Goal: Information Seeking & Learning: Find specific fact

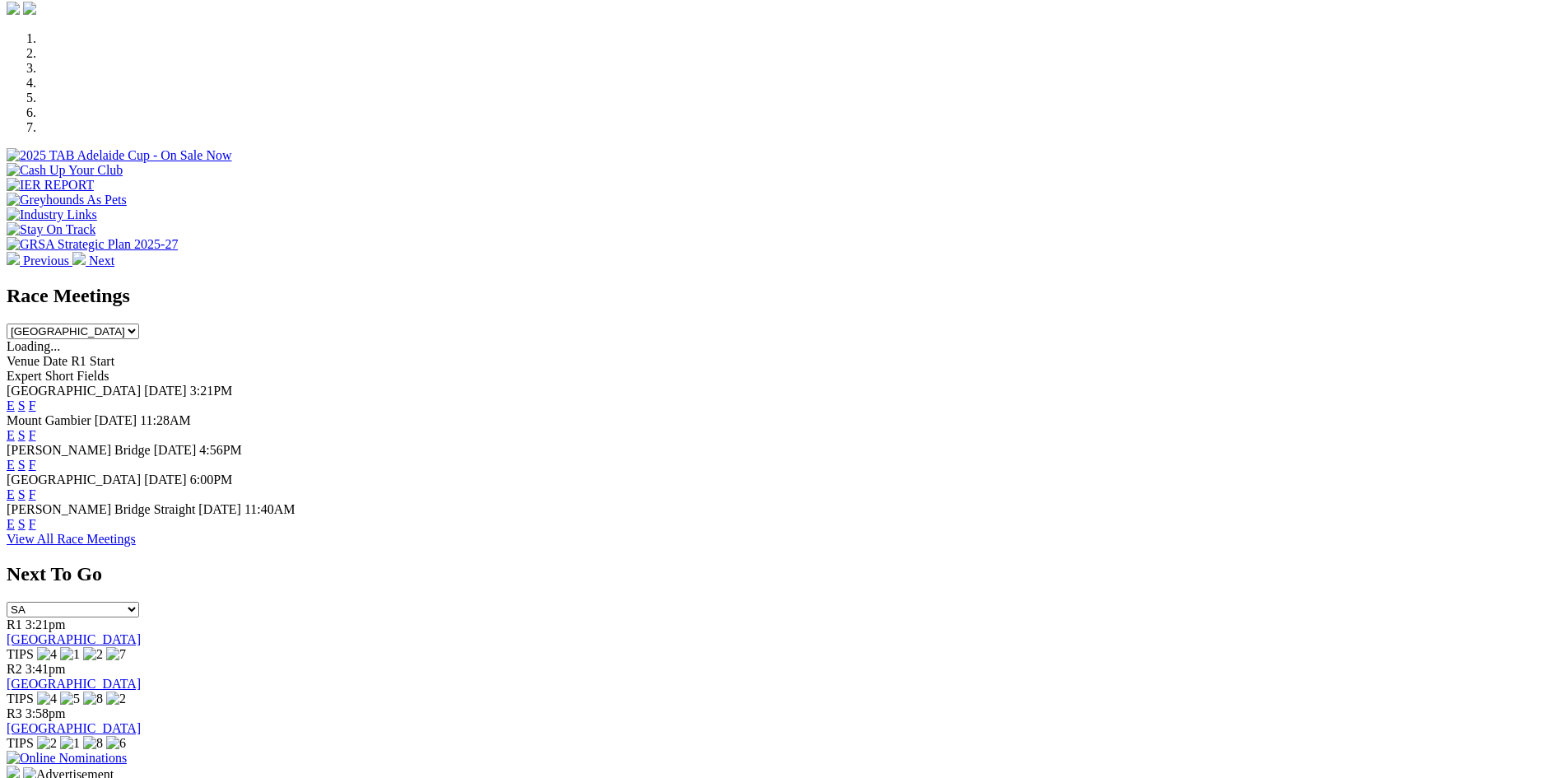
scroll to position [494, 0]
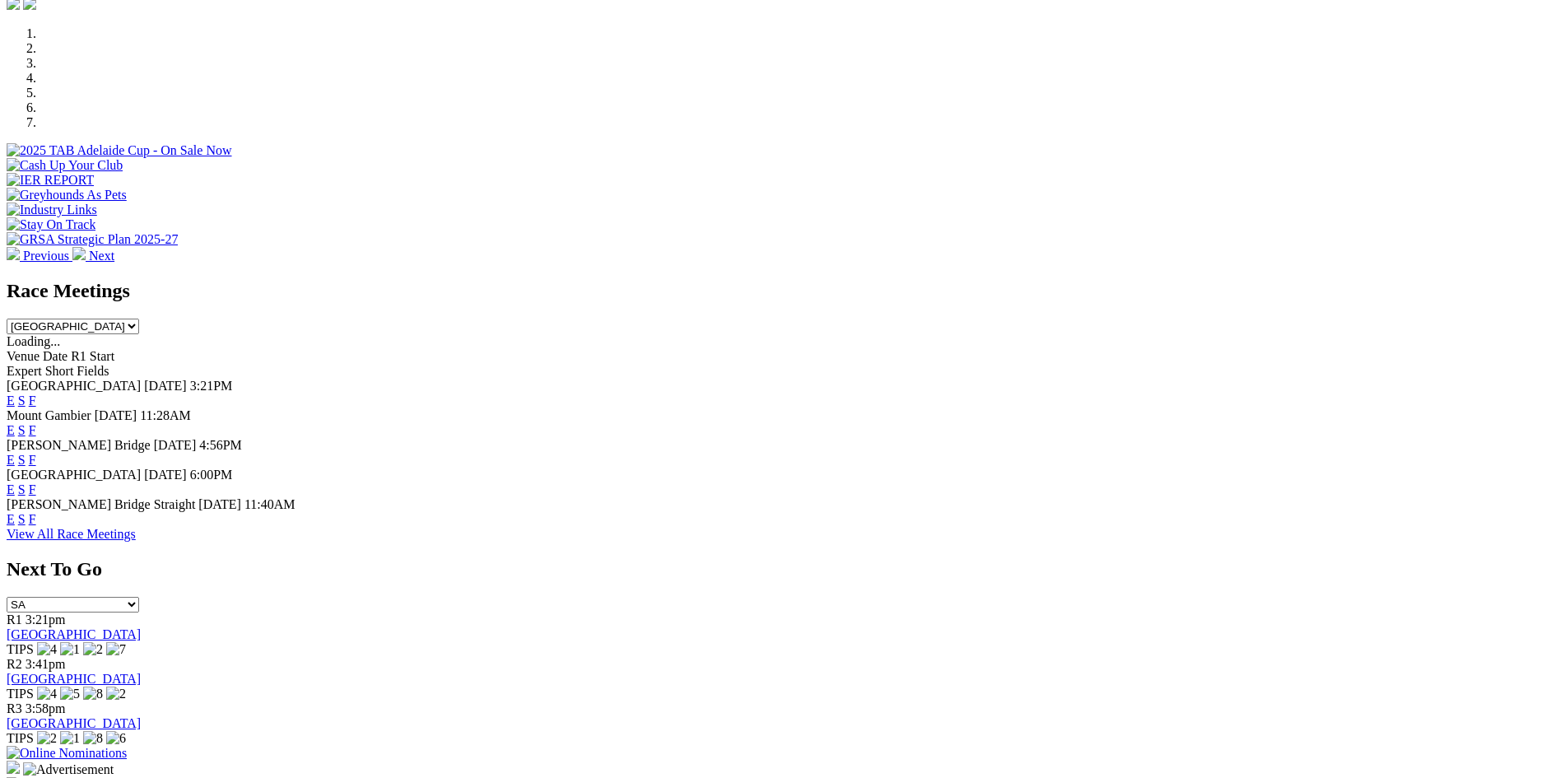
click at [36, 483] on link "F" at bounding box center [32, 489] width 8 height 14
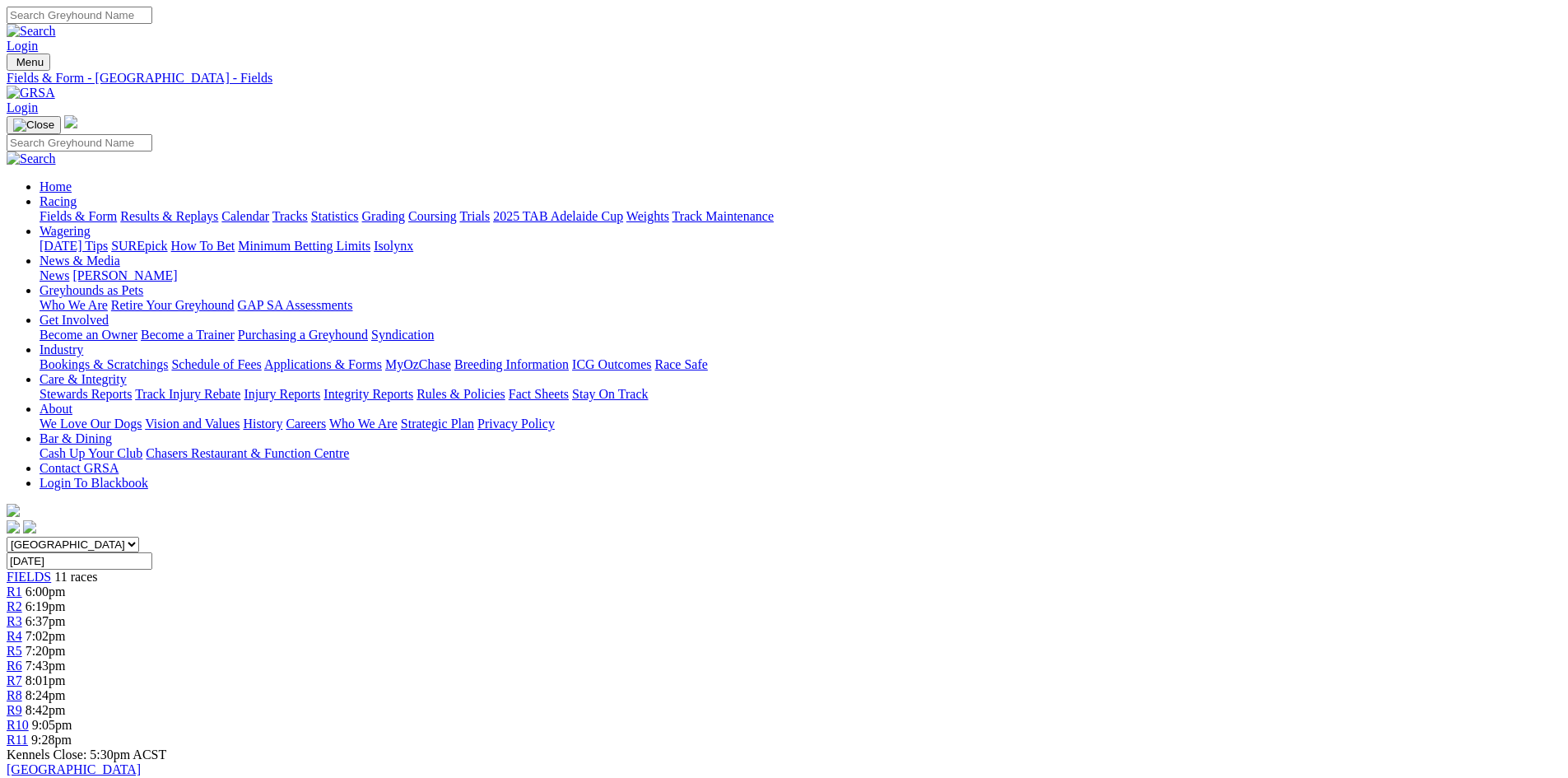
click at [152, 20] on input "Search" at bounding box center [79, 15] width 146 height 18
type input "stella swift"
click at [269, 209] on link "Calendar" at bounding box center [245, 216] width 48 height 14
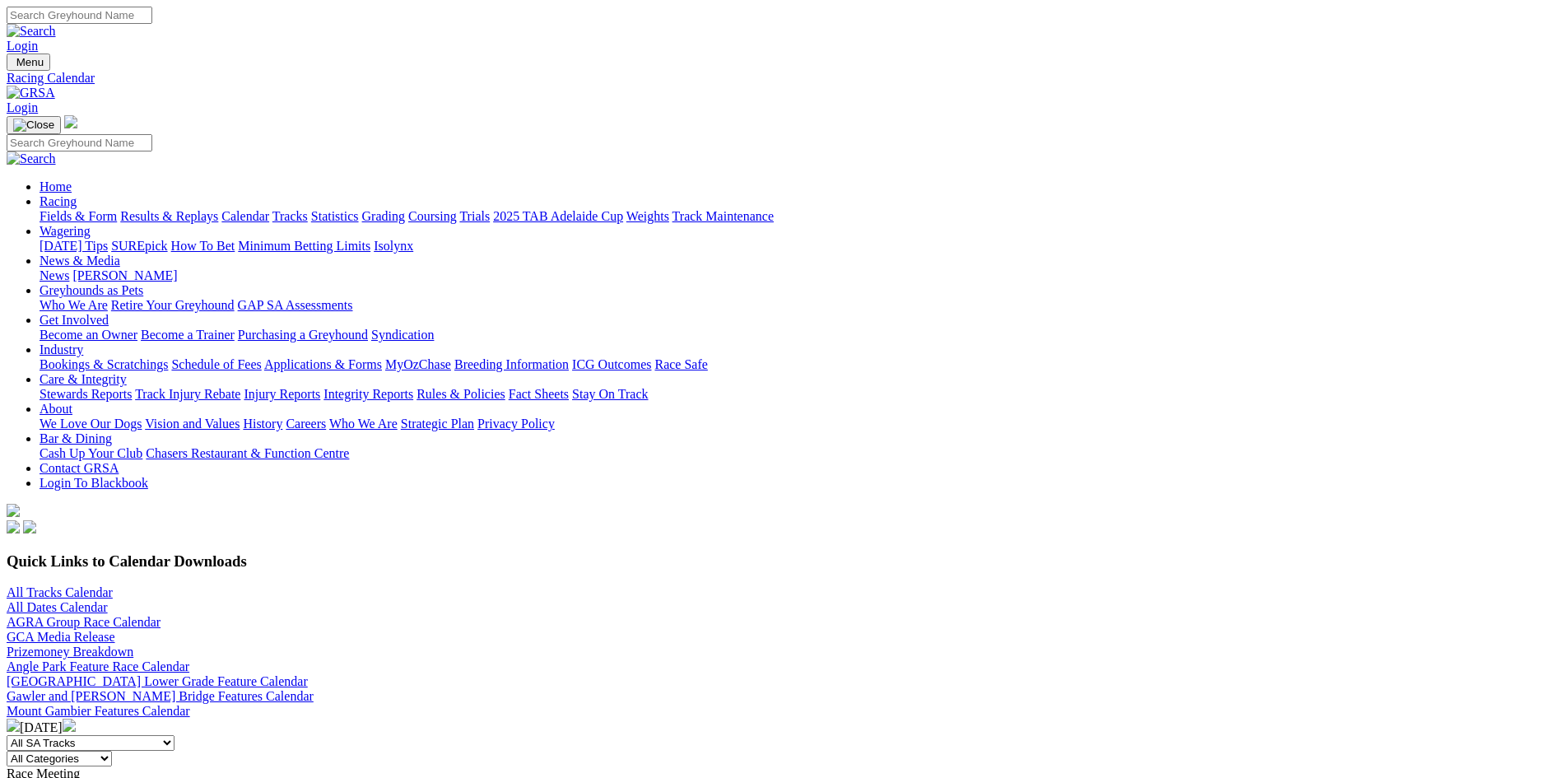
click at [113, 586] on link "All Tracks Calendar" at bounding box center [59, 592] width 106 height 14
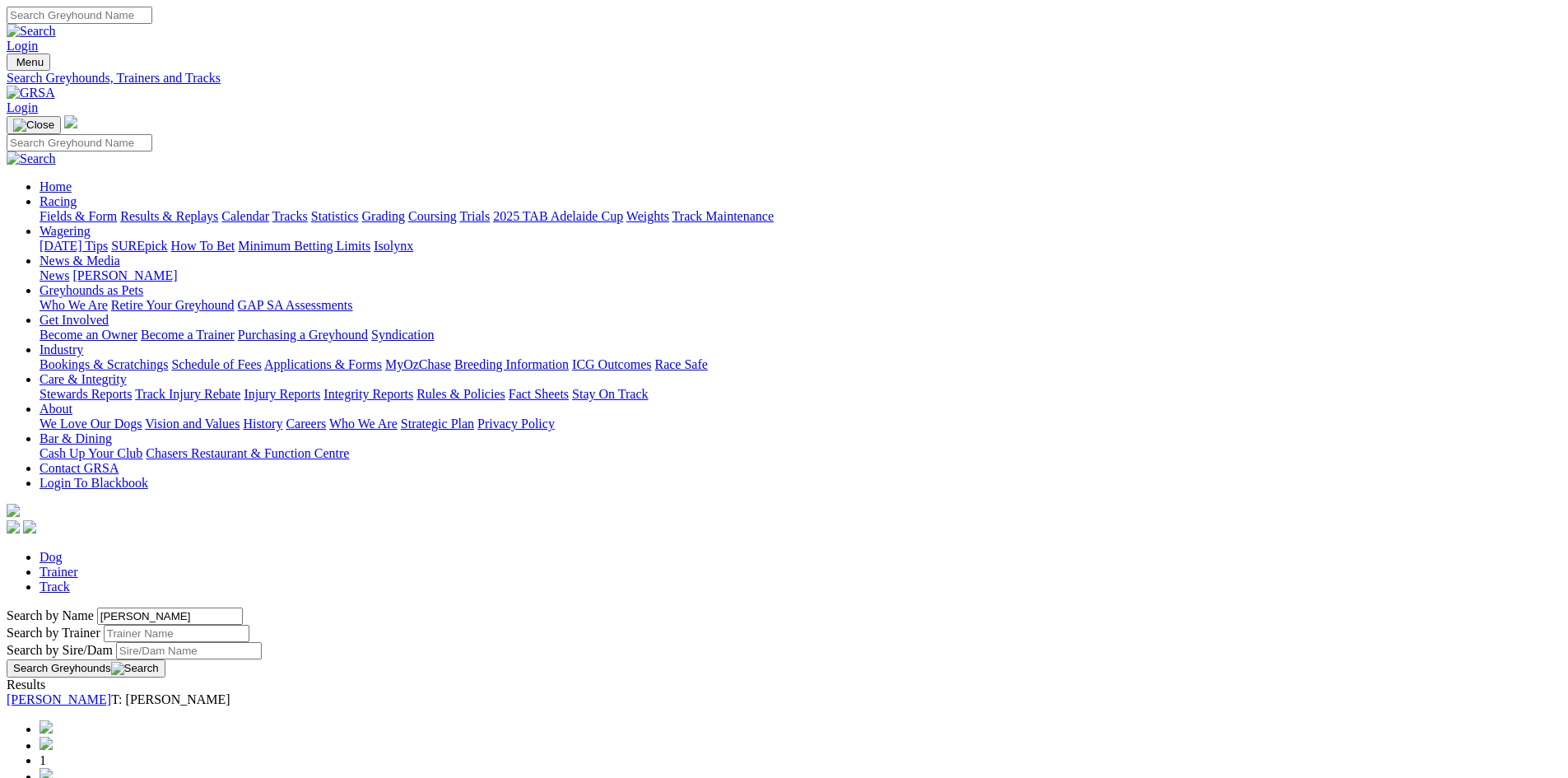
click at [111, 693] on link "[PERSON_NAME]" at bounding box center [59, 699] width 105 height 14
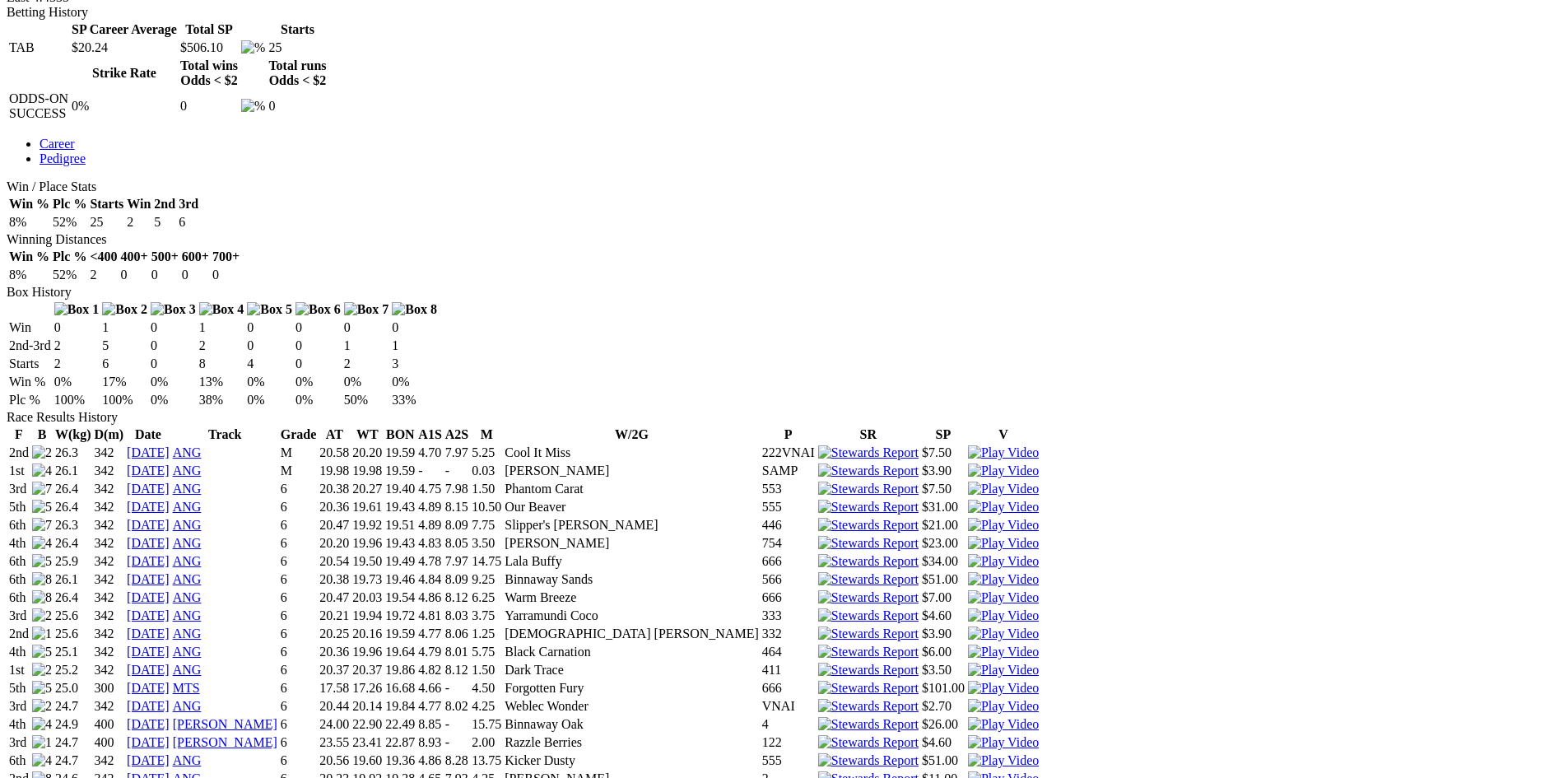
scroll to position [906, 0]
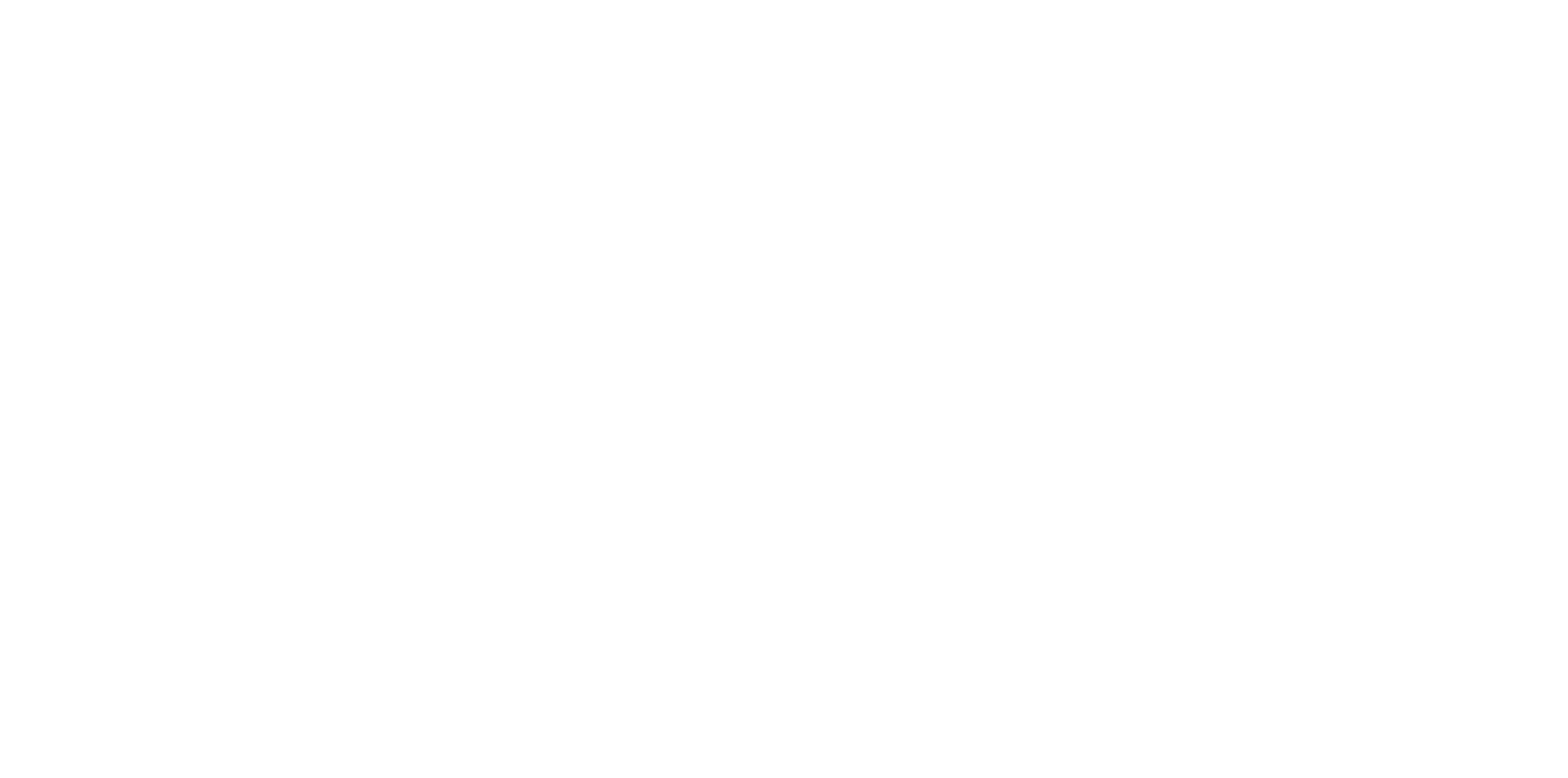
scroll to position [1990, 0]
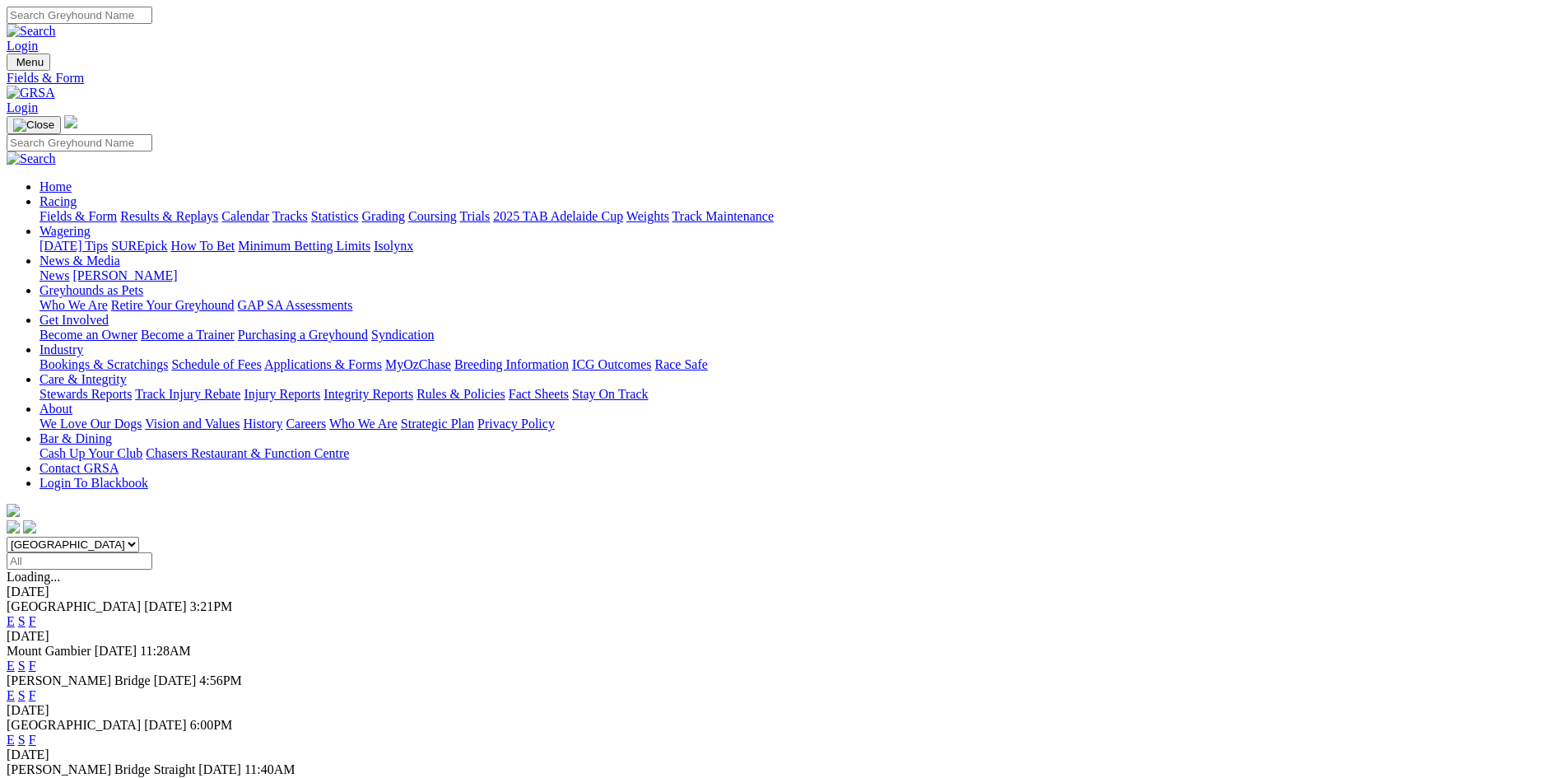
click at [36, 733] on link "F" at bounding box center [32, 740] width 8 height 14
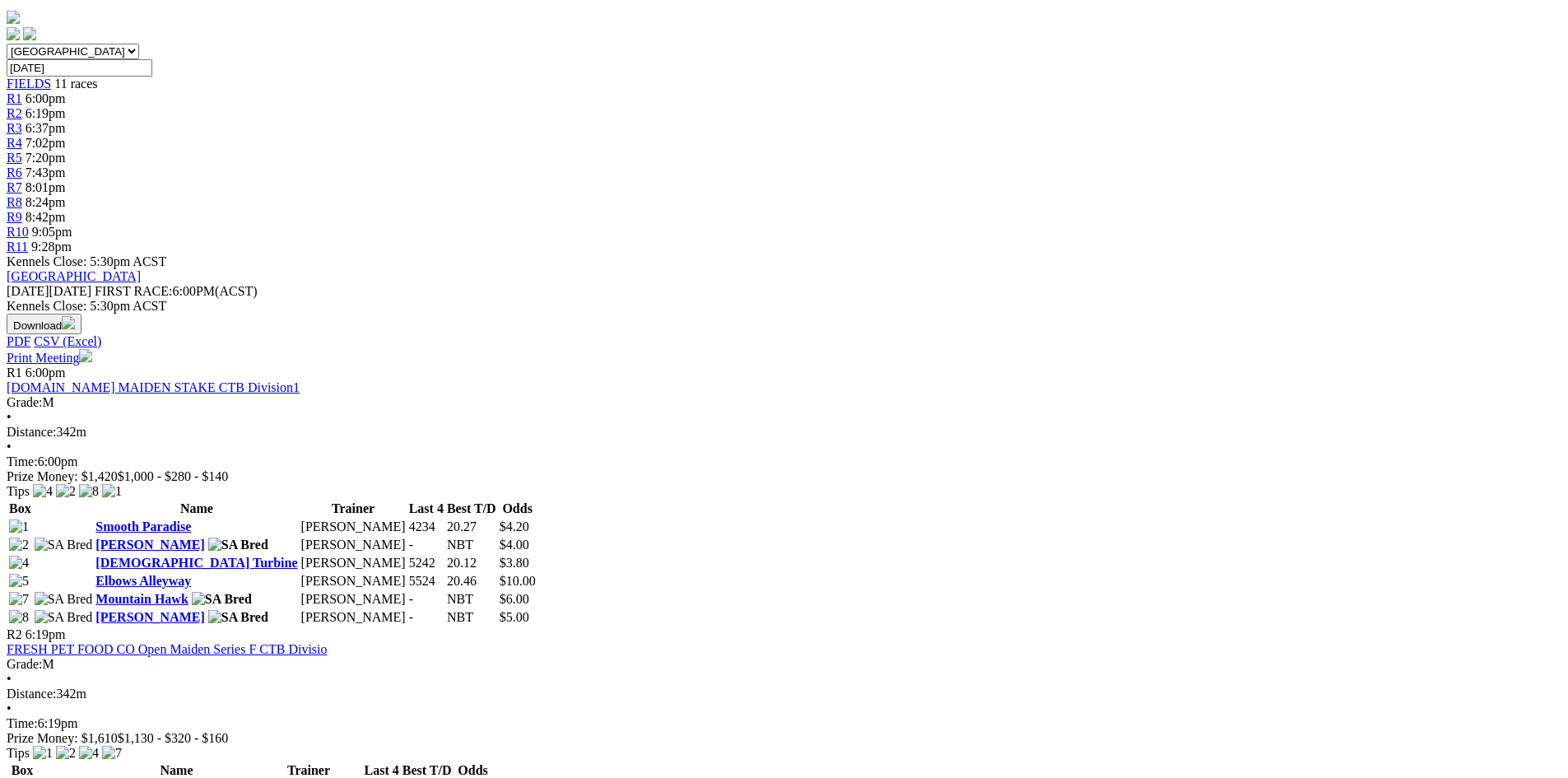
scroll to position [494, 0]
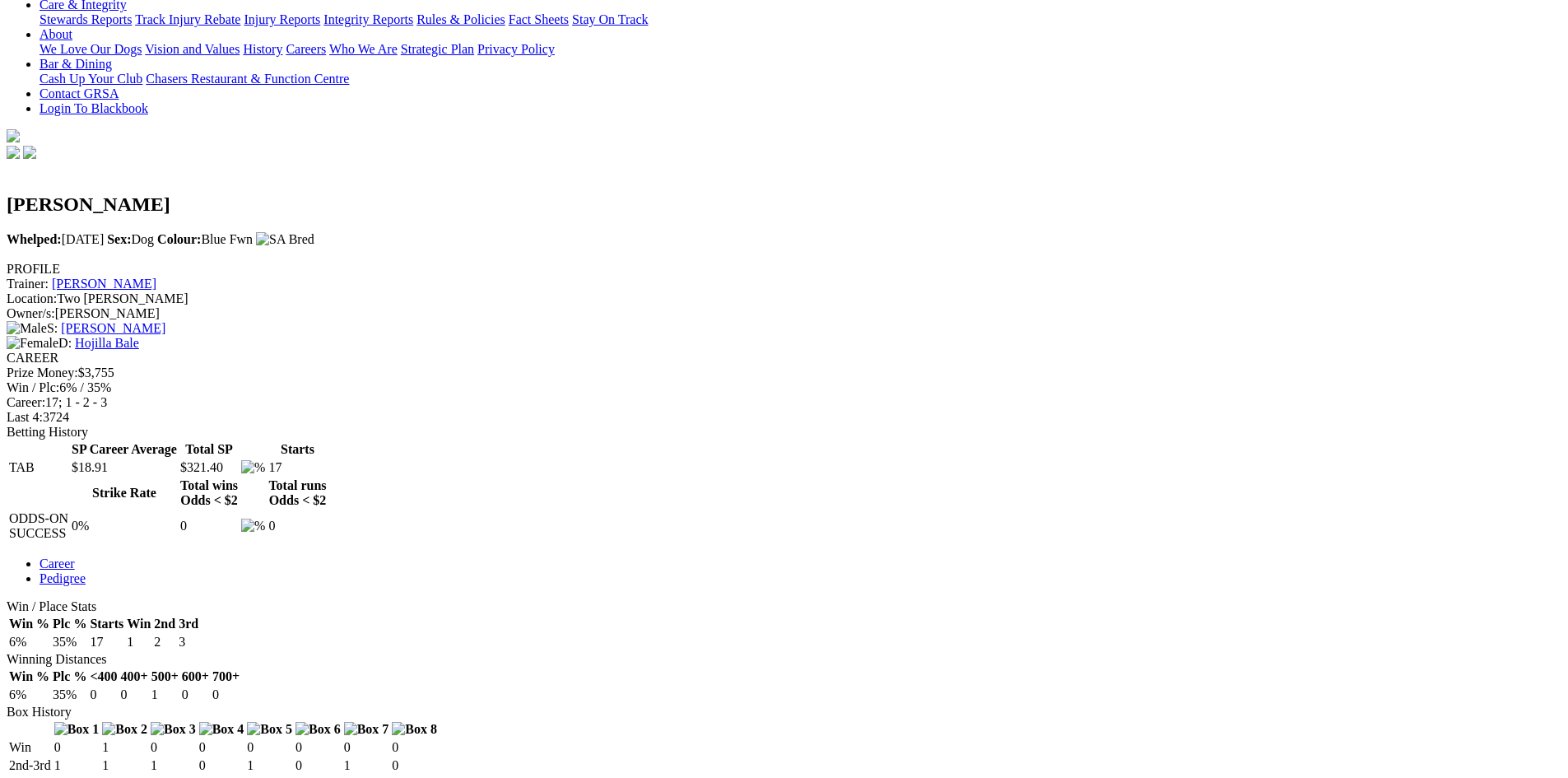
scroll to position [494, 0]
